Goal: Information Seeking & Learning: Understand process/instructions

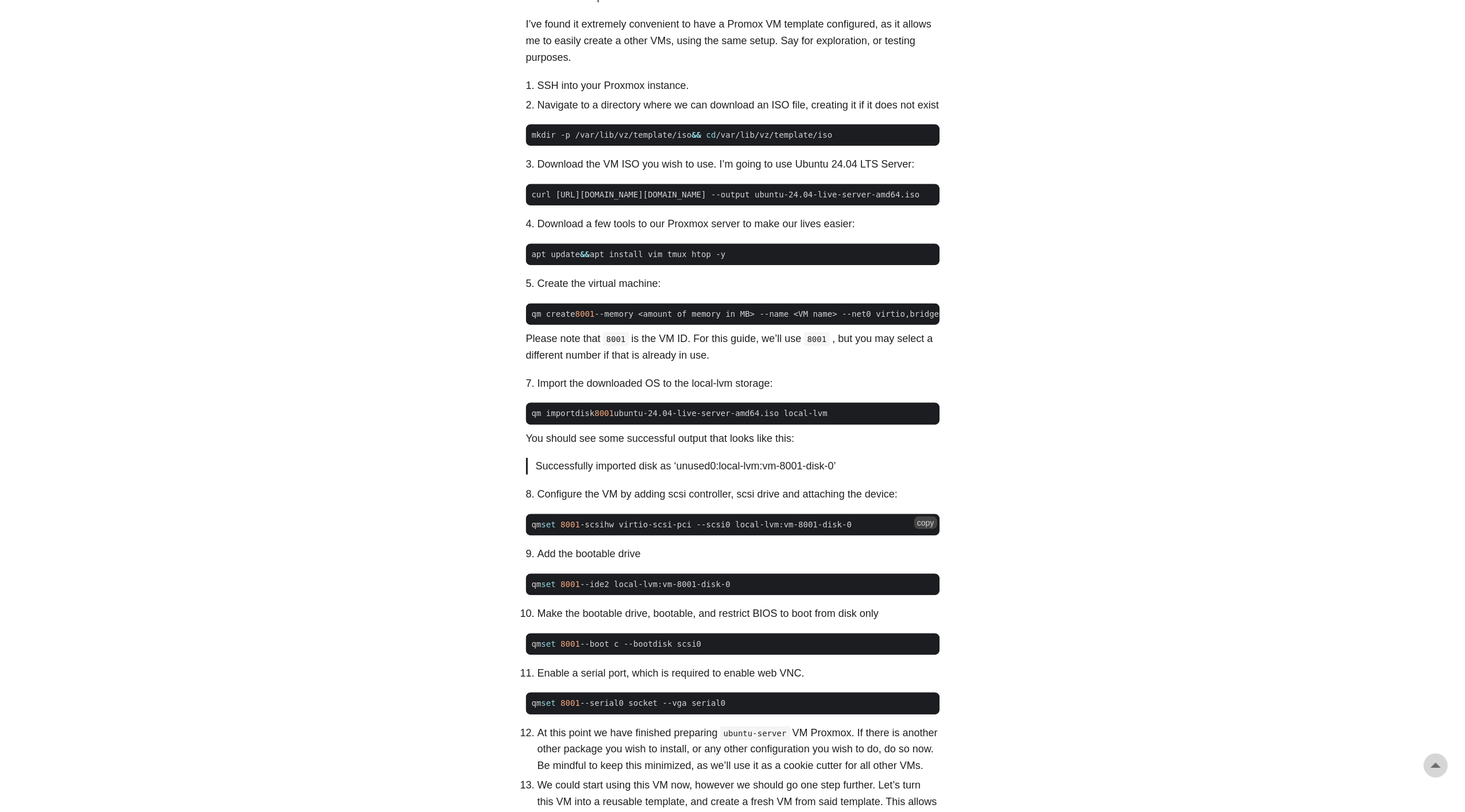
drag, startPoint x: 876, startPoint y: 554, endPoint x: 533, endPoint y: 554, distance: 343.0
click at [533, 531] on span "qm set 8001 -scsihw virtio-scsi-pci --scsi0 local-lvm:vm-8001-disk-0" at bounding box center [733, 525] width 413 height 12
copy span "qm set 8001 -scsihw virtio-scsi-pci --scsi0 local-lvm:vm-8001-disk-0"
click at [628, 531] on span "qm set 8001 -scsihw virtio-scsi-pci --scsi0 local-lvm:vm-8001-disk-0" at bounding box center [692, 525] width 332 height 12
click at [614, 531] on span "qm set 8001 -scsihw virtio-scsi-pci --scsi0 local-lvm:vm-8001-disk-0" at bounding box center [692, 525] width 332 height 12
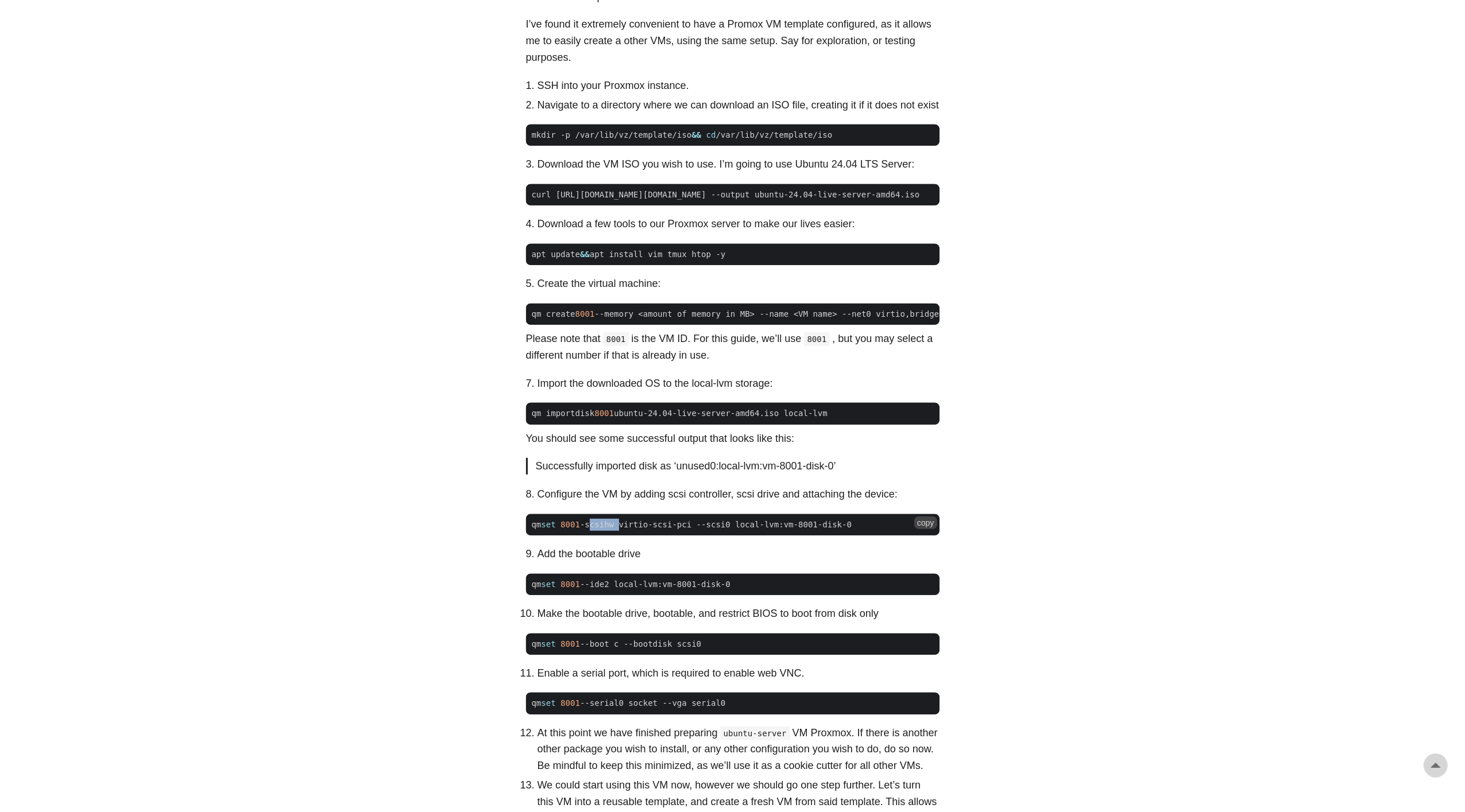
click at [614, 531] on span "qm set 8001 -scsihw virtio-scsi-pci --scsi0 local-lvm:vm-8001-disk-0" at bounding box center [692, 525] width 332 height 12
copy span "scsihw"
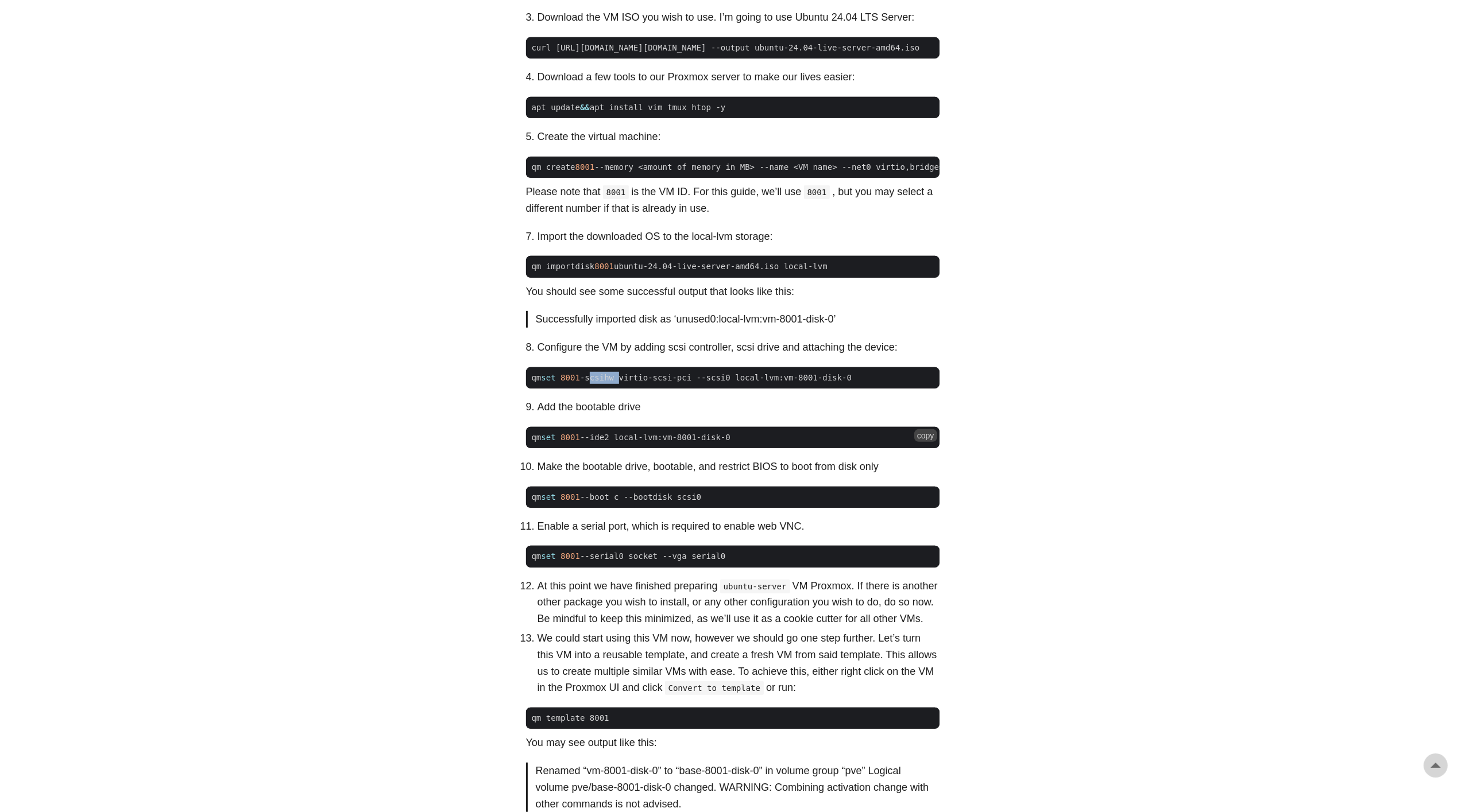
scroll to position [801, 0]
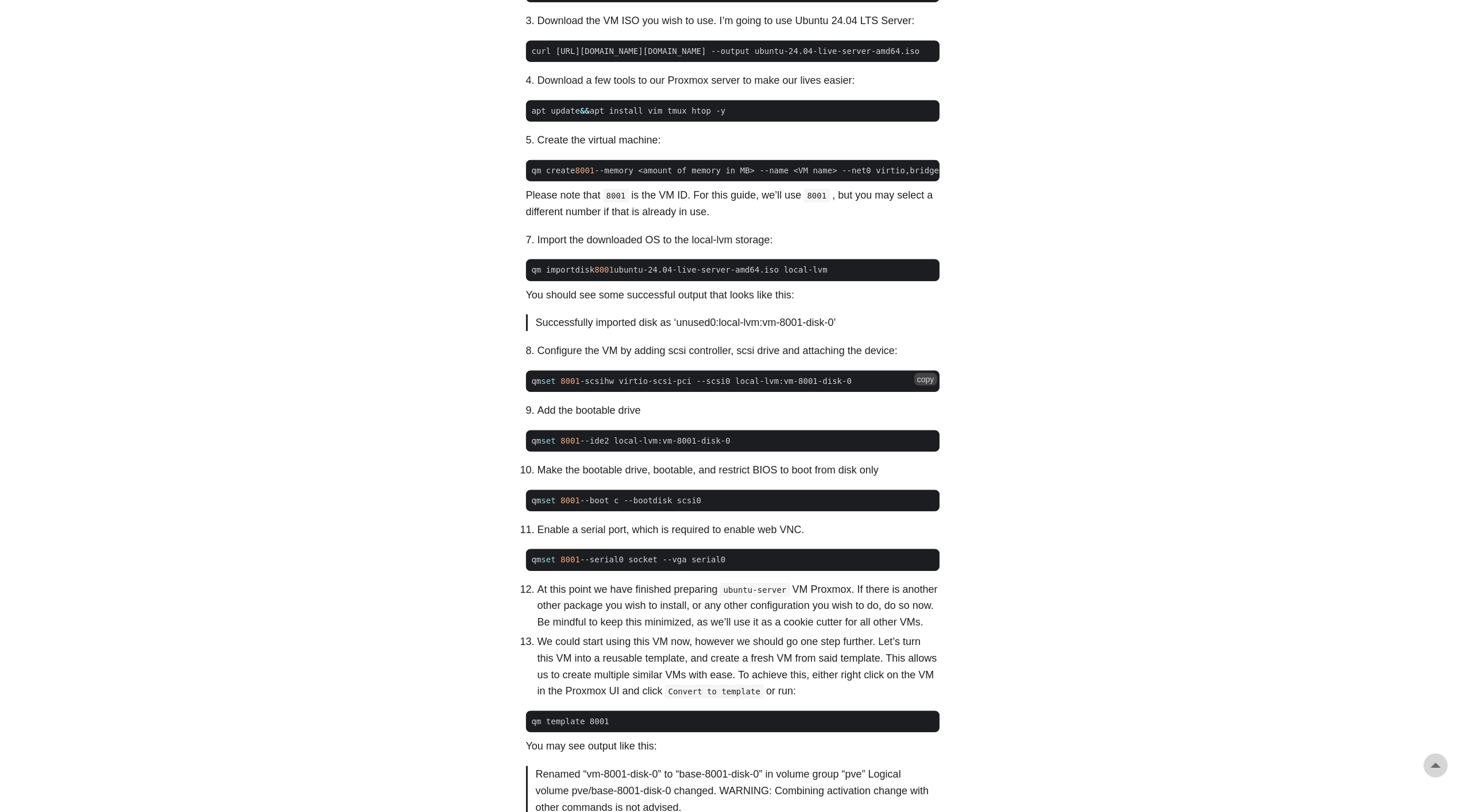
click at [858, 387] on span "qm set 8001 -scsihw virtio-scsi-pci --scsi0 local-lvm:vm-8001-disk-0" at bounding box center [692, 381] width 332 height 12
drag, startPoint x: 877, startPoint y: 409, endPoint x: 843, endPoint y: 438, distance: 44.7
click at [826, 387] on span "qm set 8001 -scsihw virtio-scsi-pci --scsi0 local-lvm:vm-8001-disk-0" at bounding box center [733, 381] width 413 height 12
click at [750, 447] on span "qm set 8001 --ide2 local-lvm:vm-8001-disk-0" at bounding box center [733, 441] width 413 height 12
drag, startPoint x: 775, startPoint y: 469, endPoint x: 532, endPoint y: 470, distance: 243.0
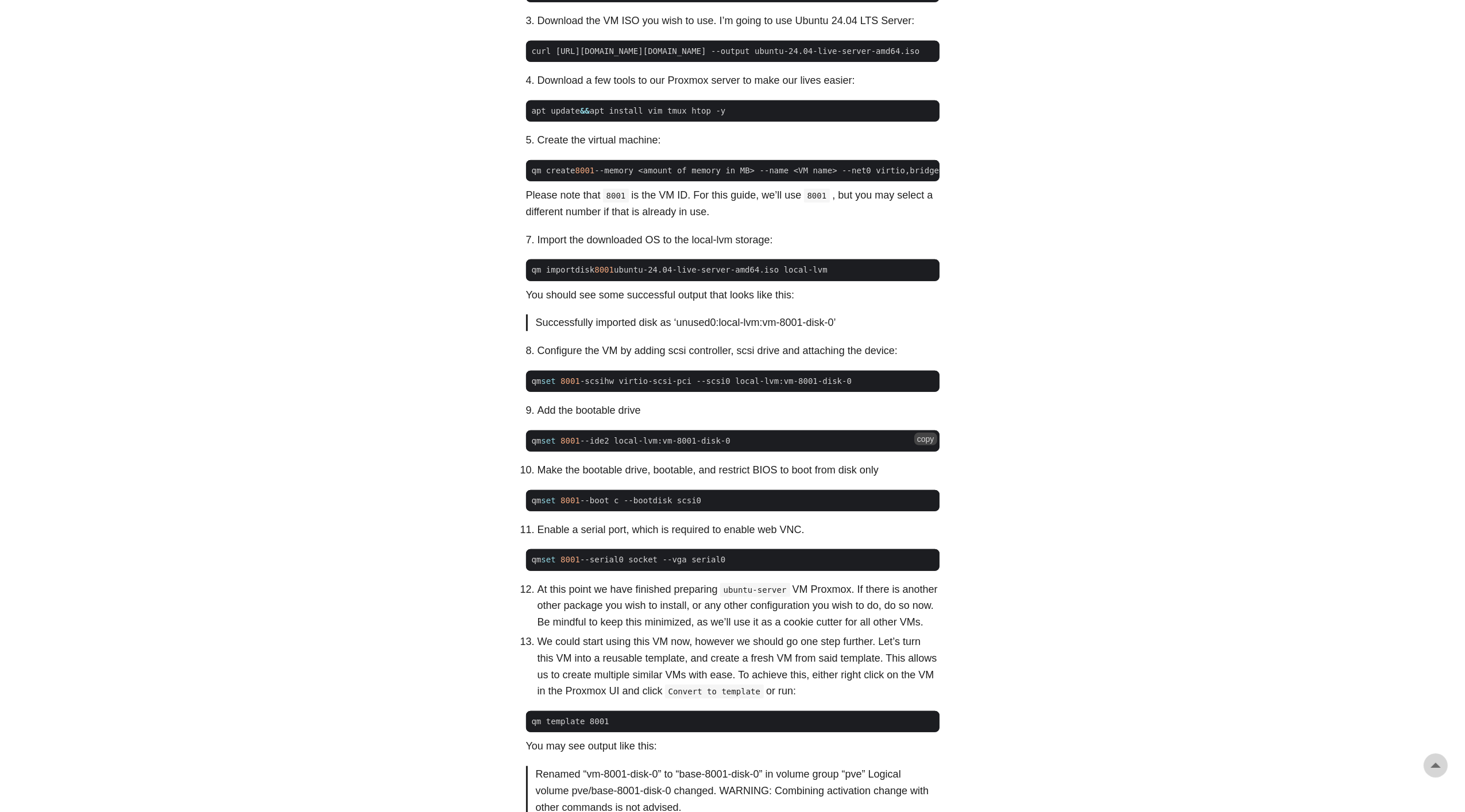
click at [532, 447] on span "qm set 8001 --ide2 local-lvm:vm-8001-disk-0" at bounding box center [733, 441] width 413 height 12
copy span "qm set 8001 --ide2 local-lvm:vm-8001-disk-0"
click at [604, 447] on span "qm set 8001 --ide2 local-lvm:vm-8001-disk-0" at bounding box center [631, 441] width 210 height 12
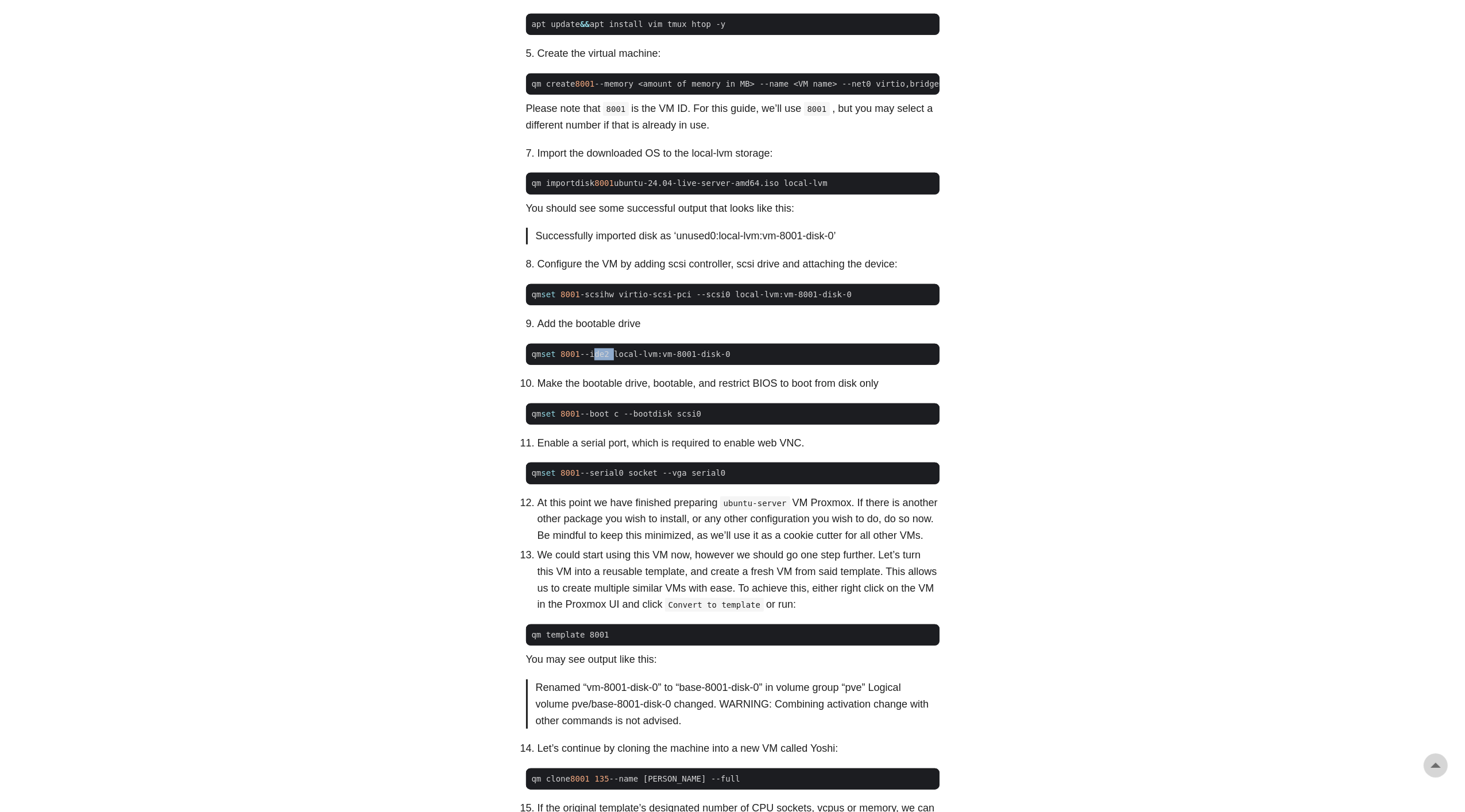
scroll to position [892, 0]
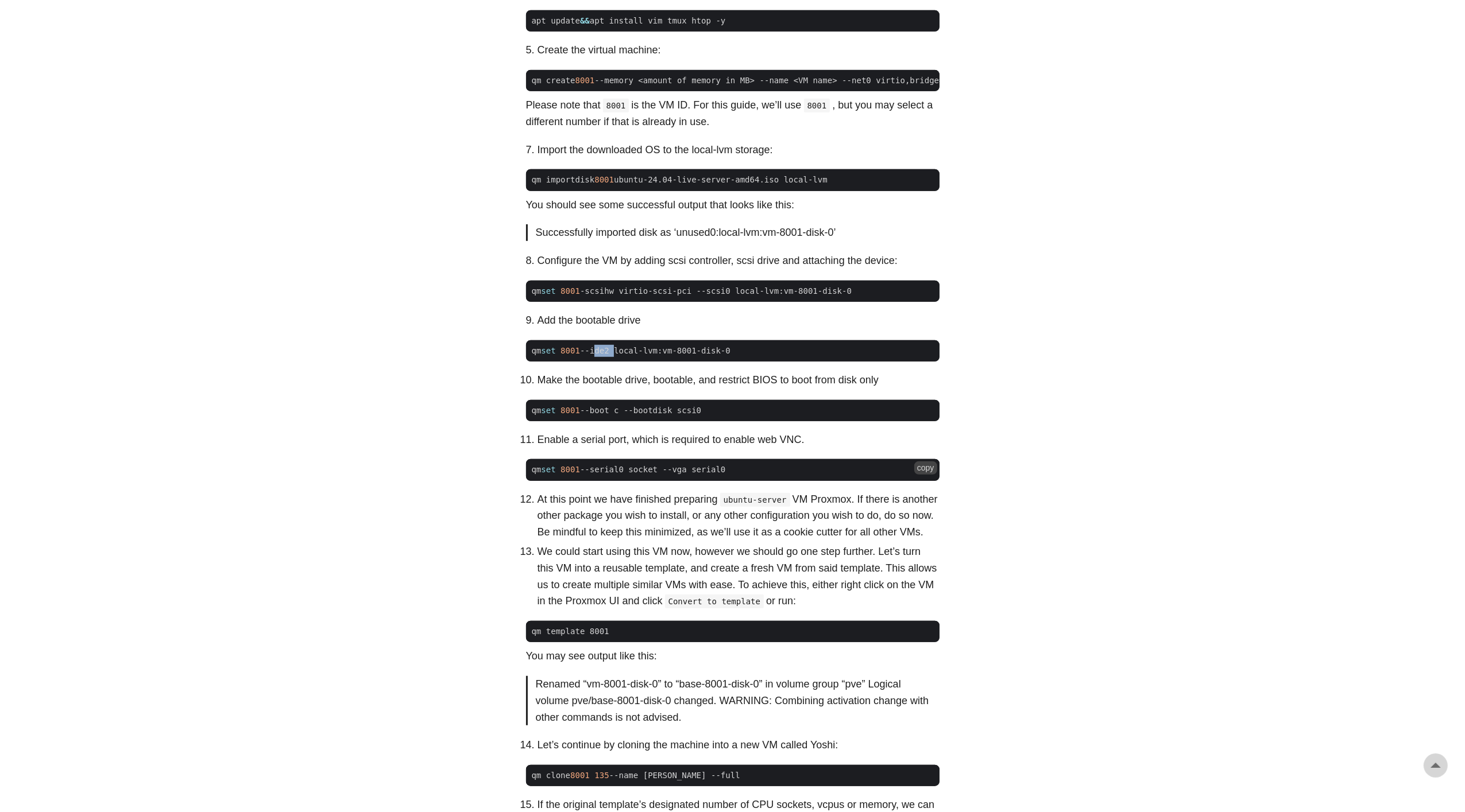
drag, startPoint x: 538, startPoint y: 497, endPoint x: 803, endPoint y: 497, distance: 265.0
click at [803, 476] on span "qm set 8001 --serial0 socket --vga serial0" at bounding box center [733, 469] width 413 height 12
copy span "qm set 8001 --serial0 socket --vga serial0"
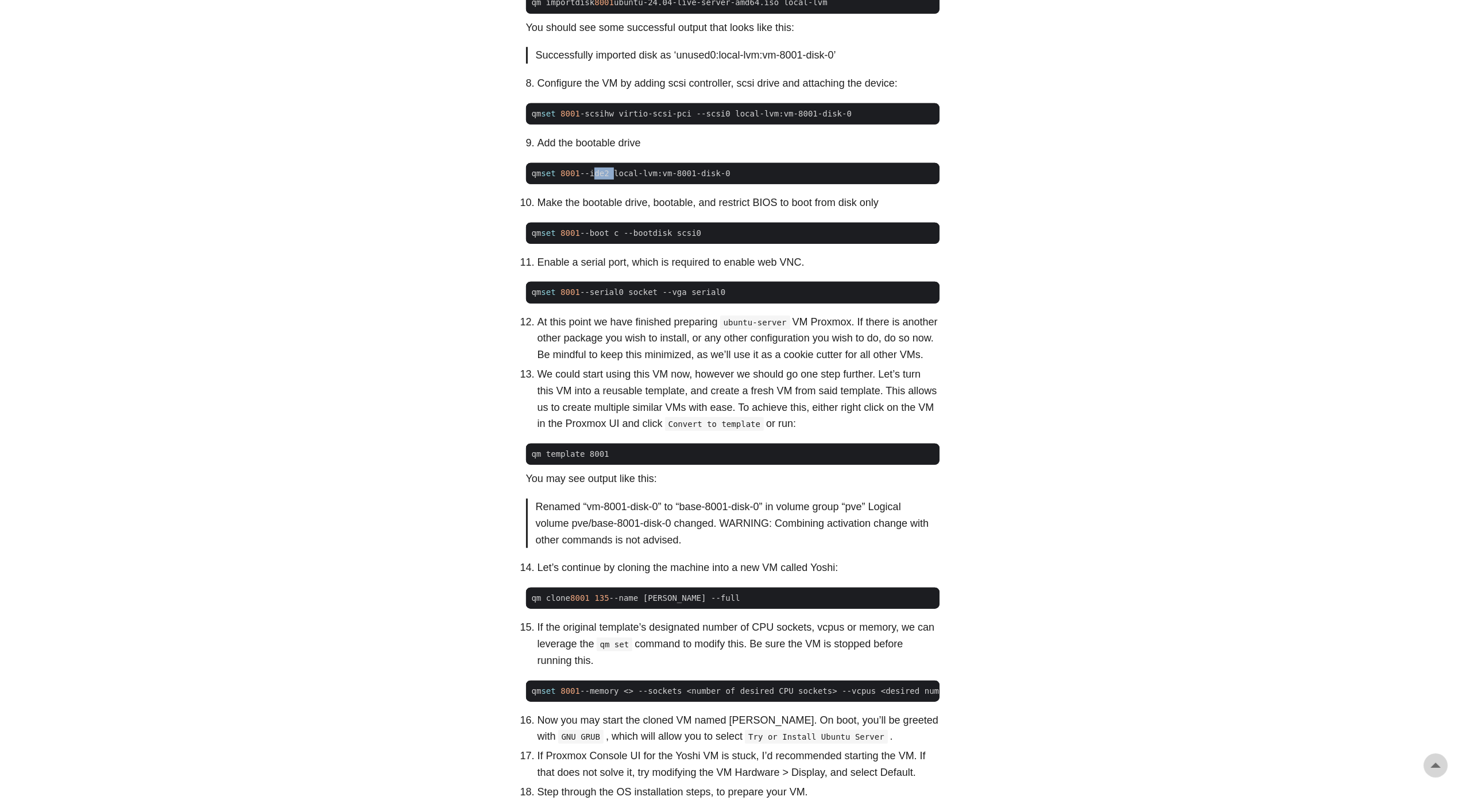
scroll to position [1068, 0]
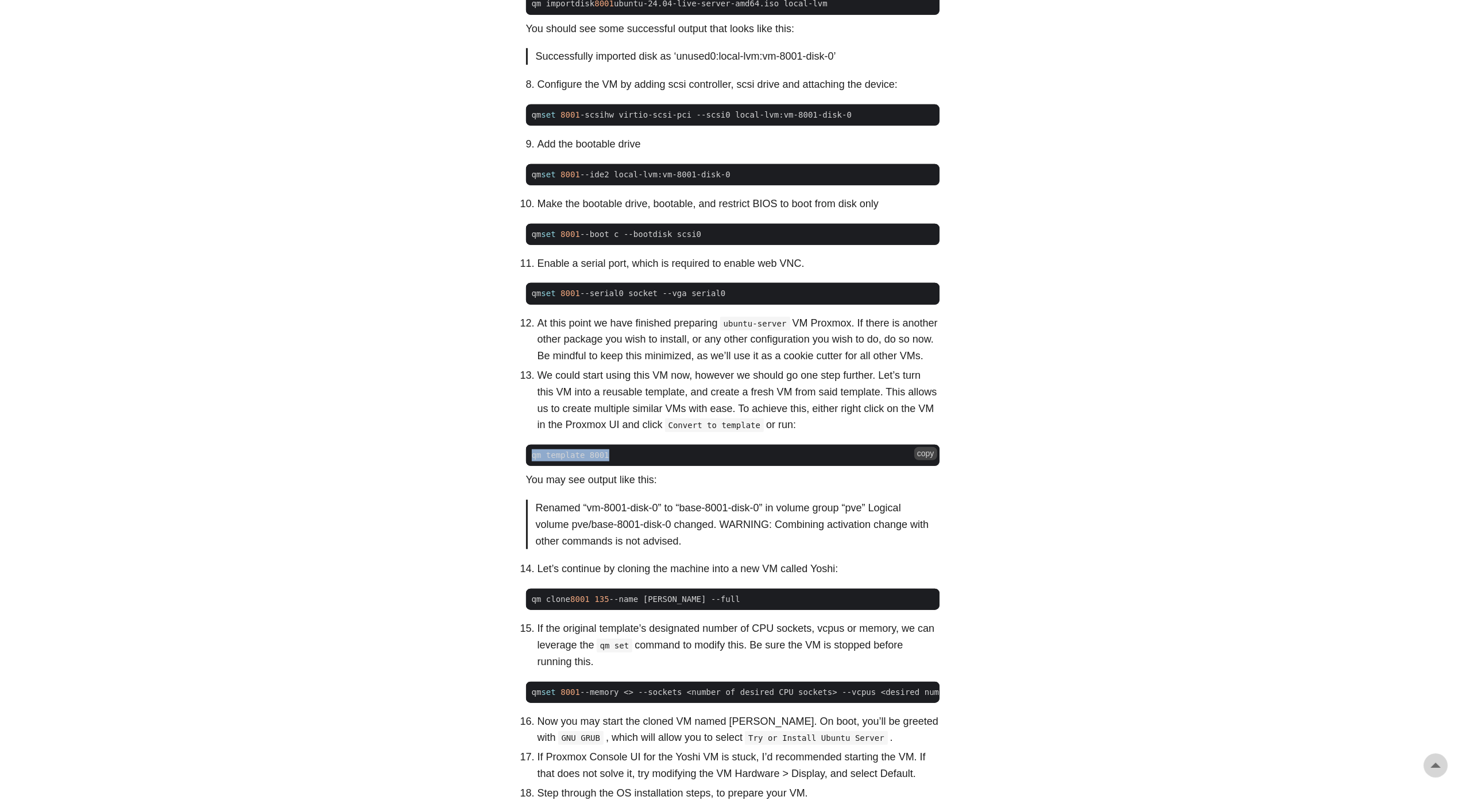
drag, startPoint x: 536, startPoint y: 503, endPoint x: 649, endPoint y: 503, distance: 113.0
click at [649, 462] on span "qm template 8001" at bounding box center [733, 455] width 413 height 12
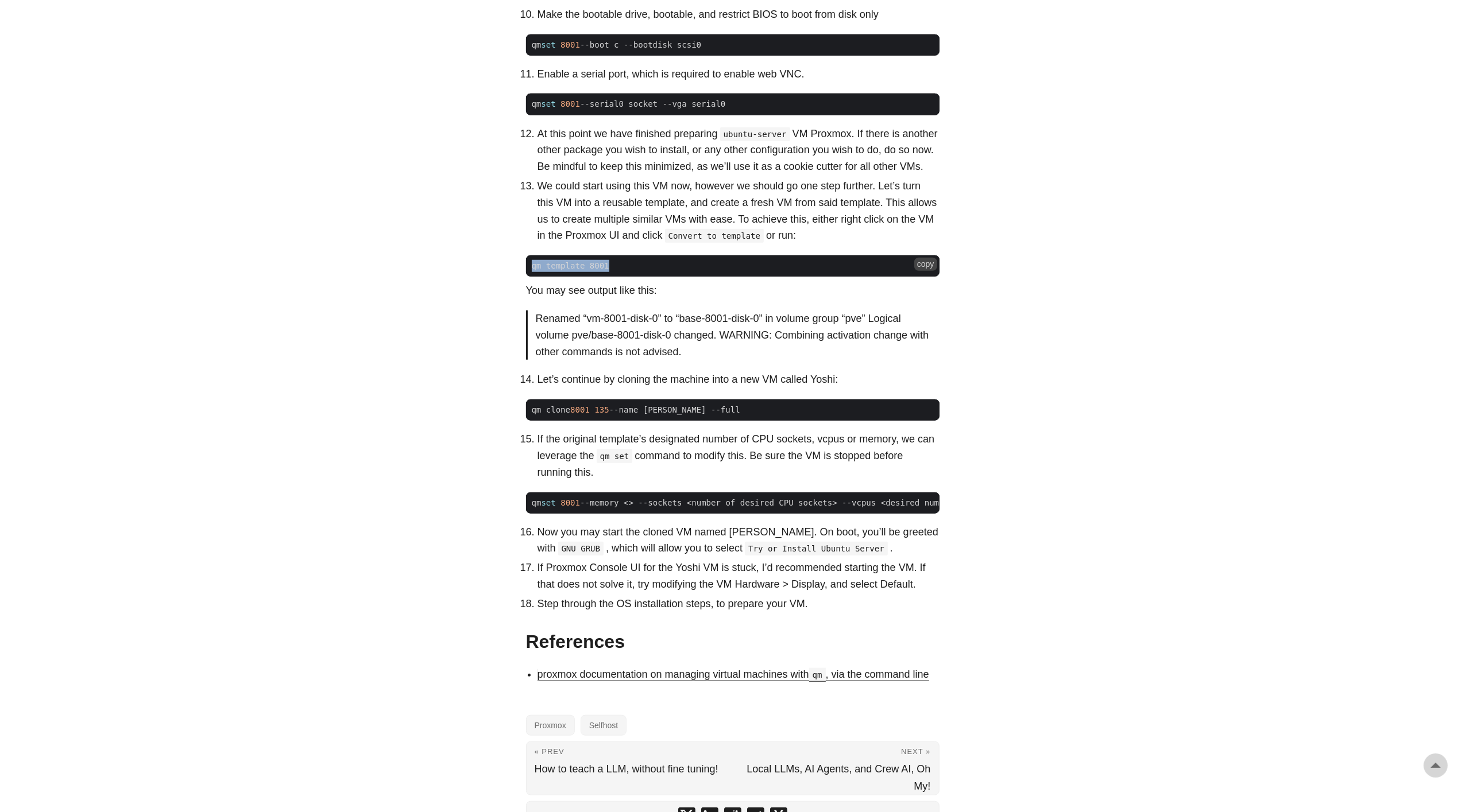
scroll to position [1379, 0]
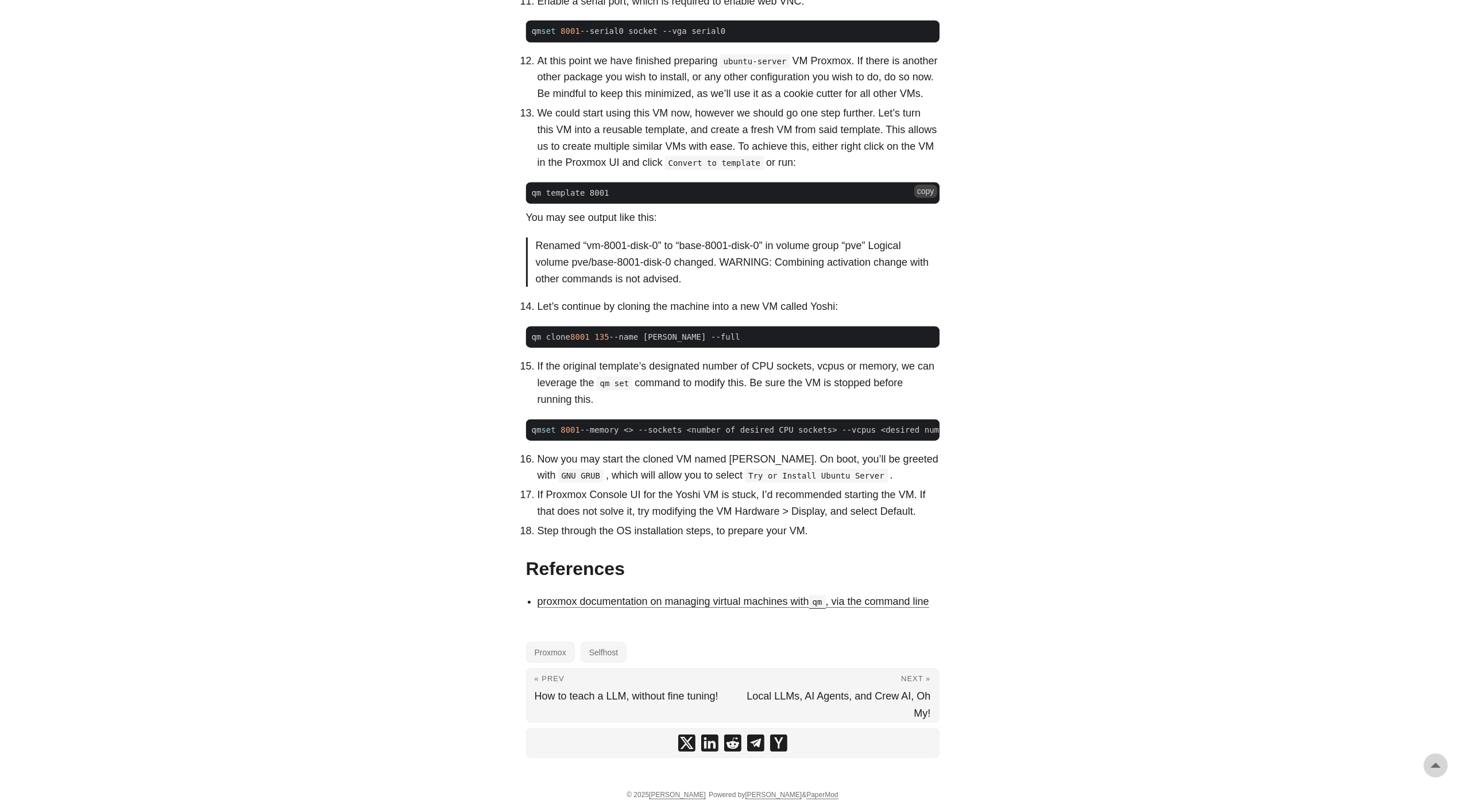
click at [633, 187] on span "qm template 8001" at bounding box center [733, 193] width 413 height 12
drag, startPoint x: 621, startPoint y: 189, endPoint x: 520, endPoint y: 189, distance: 101.0
copy span "qm template 8001"
drag, startPoint x: 530, startPoint y: 331, endPoint x: 798, endPoint y: 333, distance: 268.0
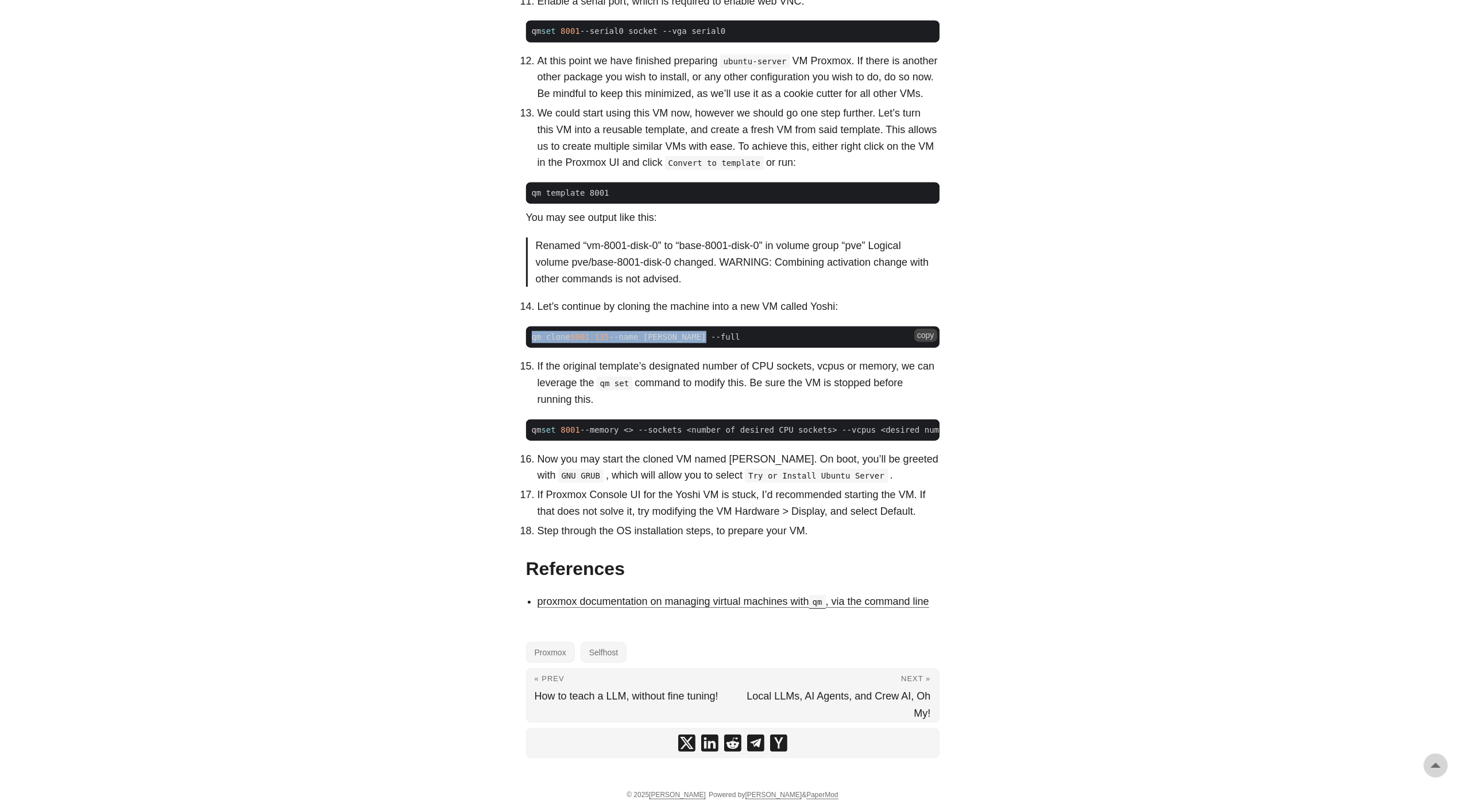
click at [798, 333] on span "qm clone 8001 135 --name [PERSON_NAME] --full" at bounding box center [733, 337] width 413 height 12
copy span "qm clone 8001 135 --name [PERSON_NAME] --full"
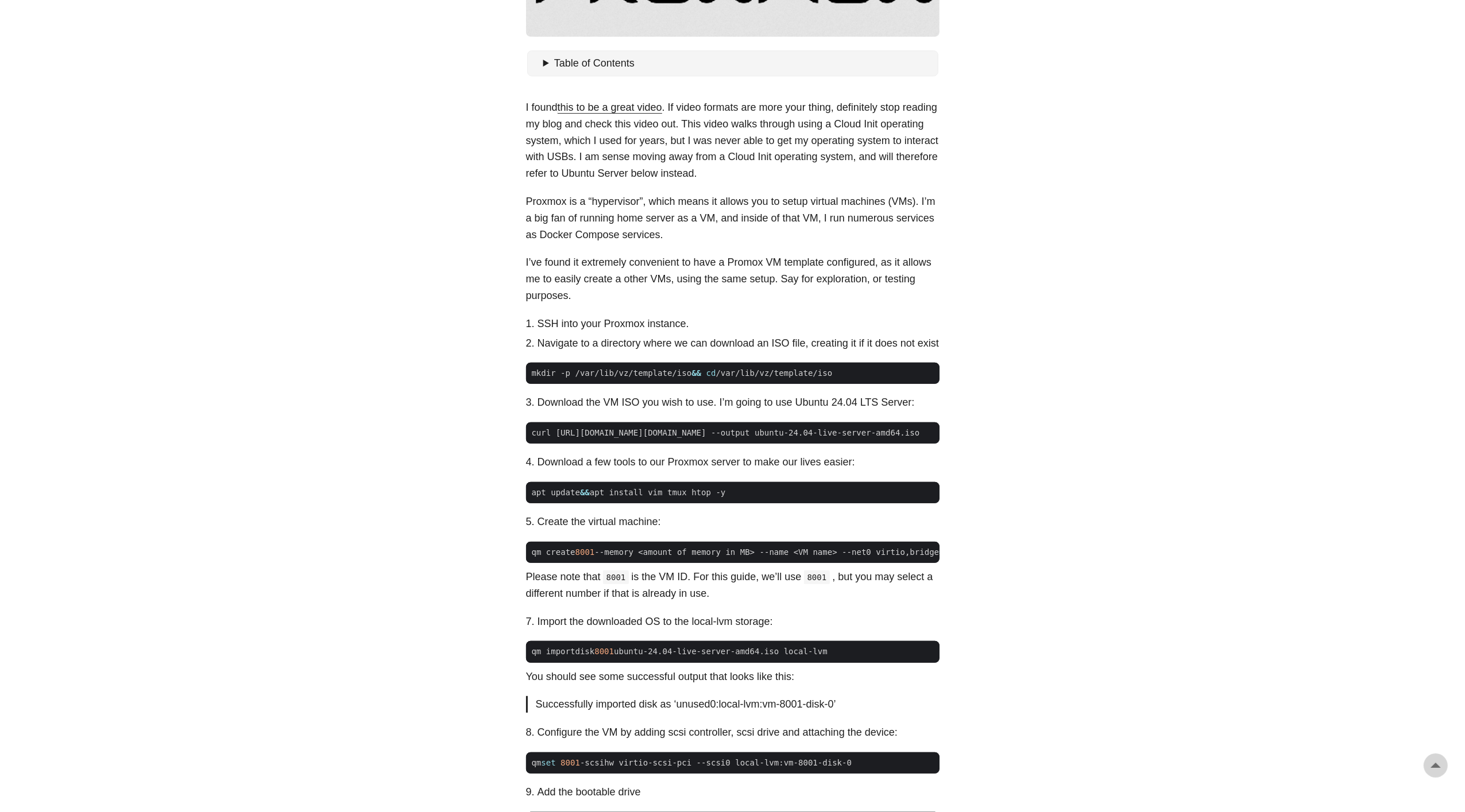
scroll to position [566, 0]
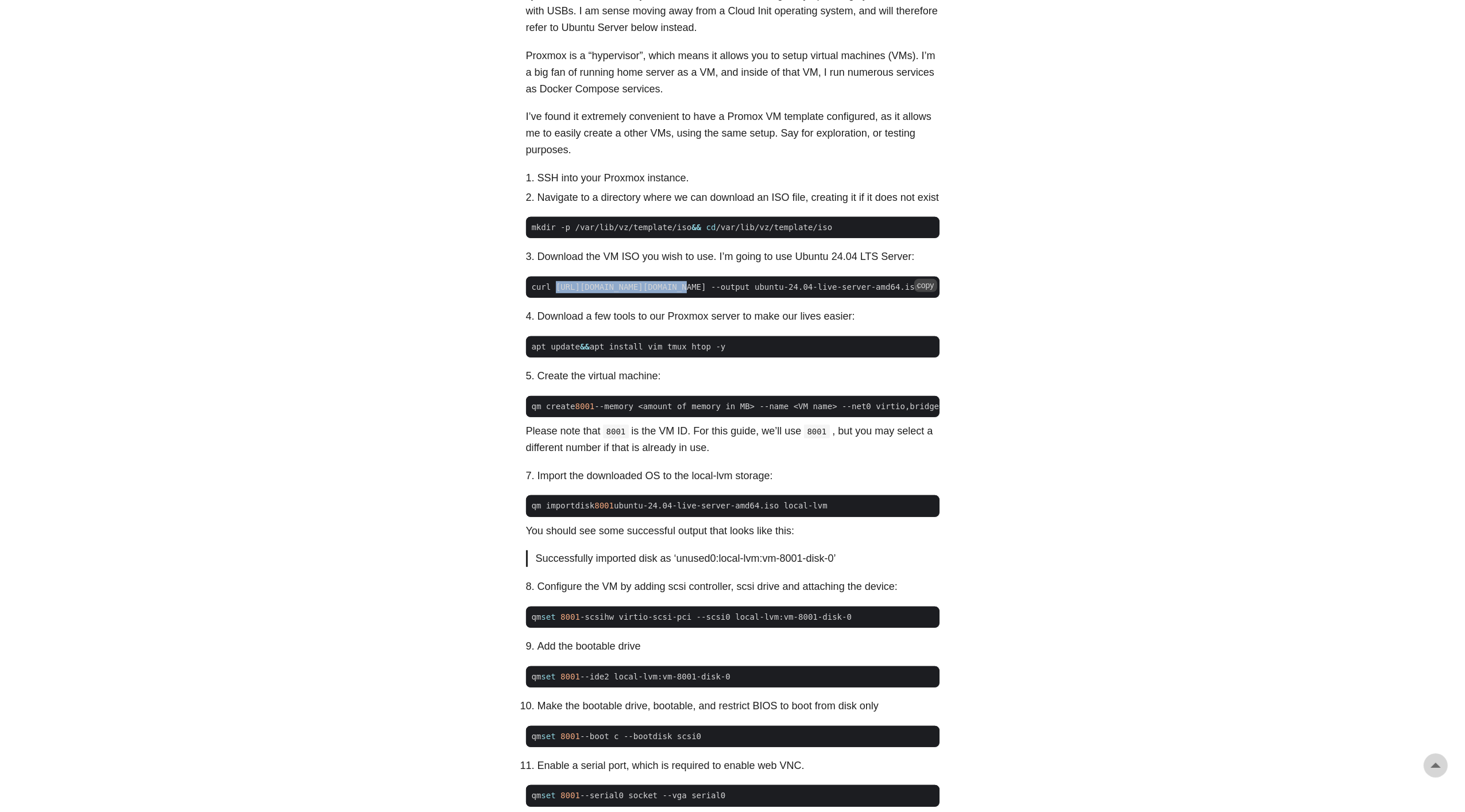
drag, startPoint x: 556, startPoint y: 303, endPoint x: 687, endPoint y: 303, distance: 131.0
click at [687, 293] on span "curl [URL][DOMAIN_NAME][DOMAIN_NAME] --output ubuntu-24.04-live-server-amd64.iso" at bounding box center [726, 287] width 400 height 12
